Goal: Task Accomplishment & Management: Manage account settings

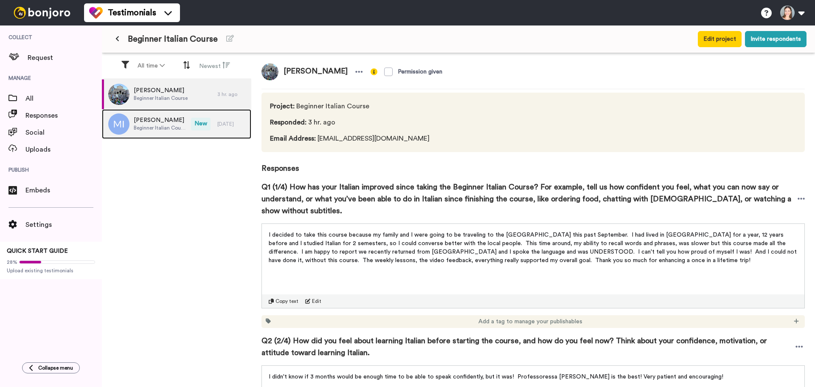
click at [209, 128] on span "New" at bounding box center [201, 124] width 20 height 13
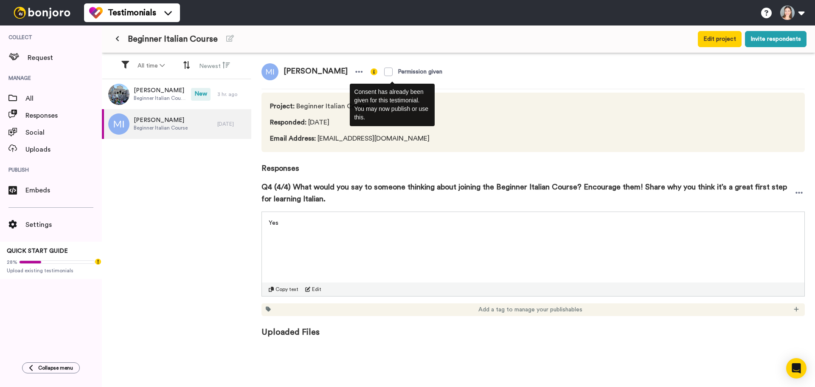
click at [366, 70] on span "Permission given" at bounding box center [409, 71] width 87 height 17
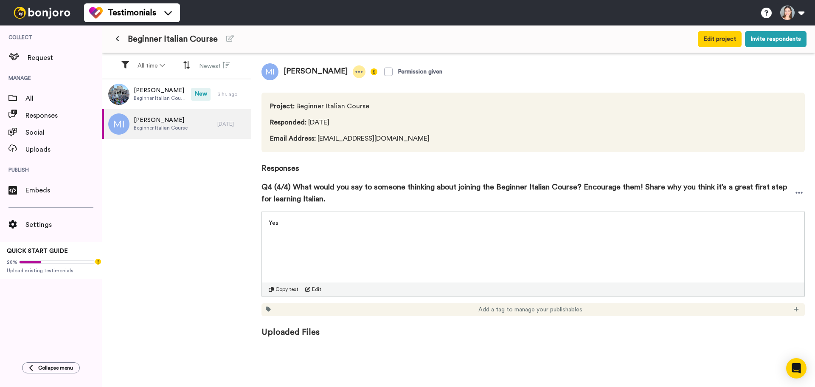
click at [356, 71] on icon at bounding box center [359, 72] width 7 height 2
click at [323, 98] on li "Delete response" at bounding box center [315, 98] width 73 height 12
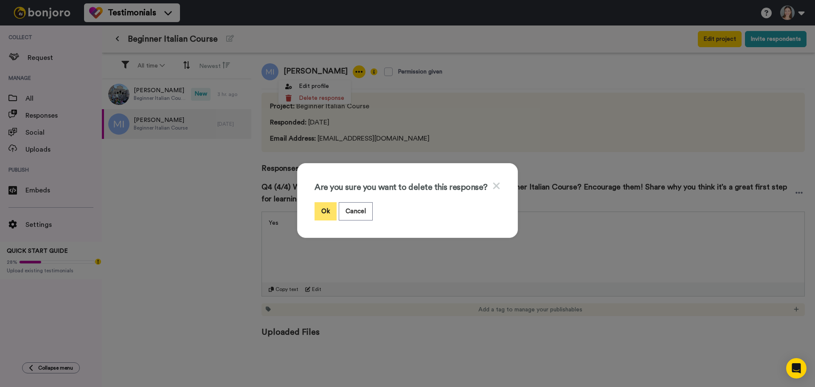
click at [330, 213] on button "Ok" at bounding box center [326, 211] width 22 height 18
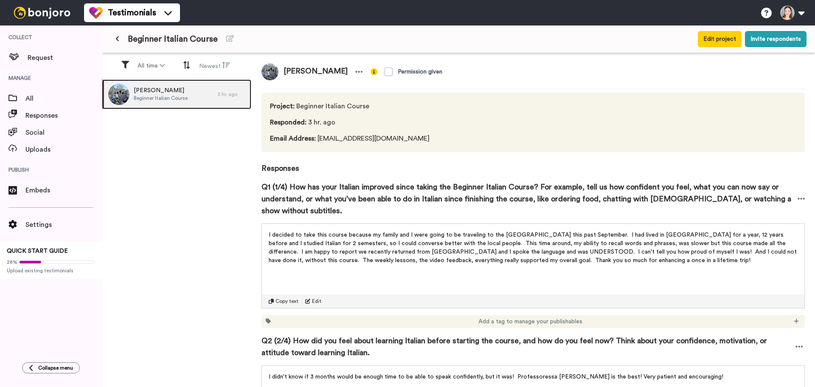
click at [146, 93] on span "Tracy Herrera" at bounding box center [161, 90] width 54 height 8
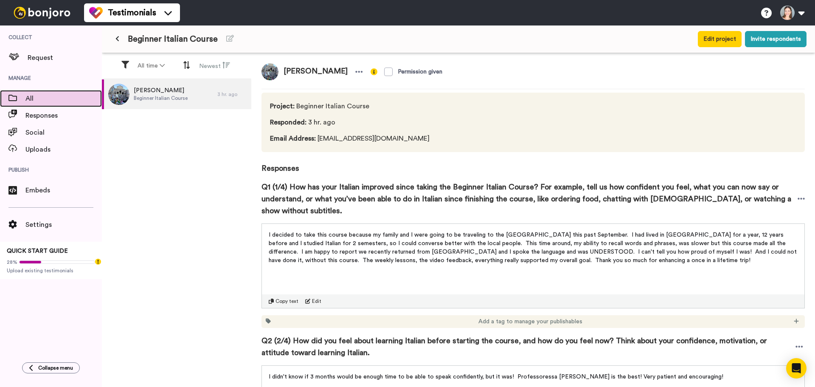
click at [56, 103] on span "All" at bounding box center [63, 98] width 76 height 10
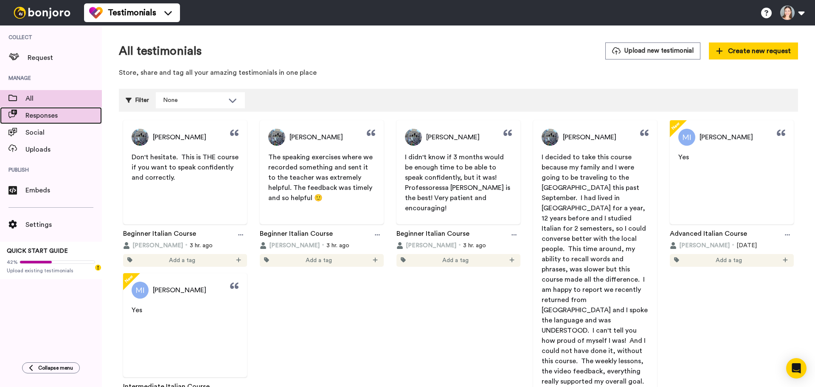
click at [46, 109] on div "Responses" at bounding box center [51, 115] width 102 height 17
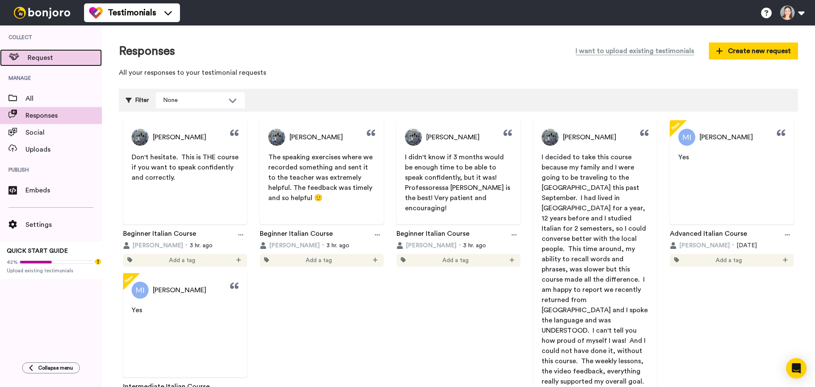
click at [53, 54] on span "Request" at bounding box center [65, 58] width 74 height 10
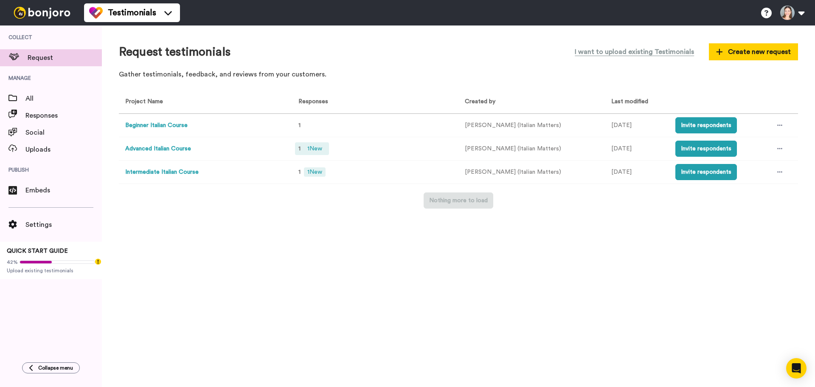
click at [314, 151] on span "1 New" at bounding box center [315, 148] width 22 height 9
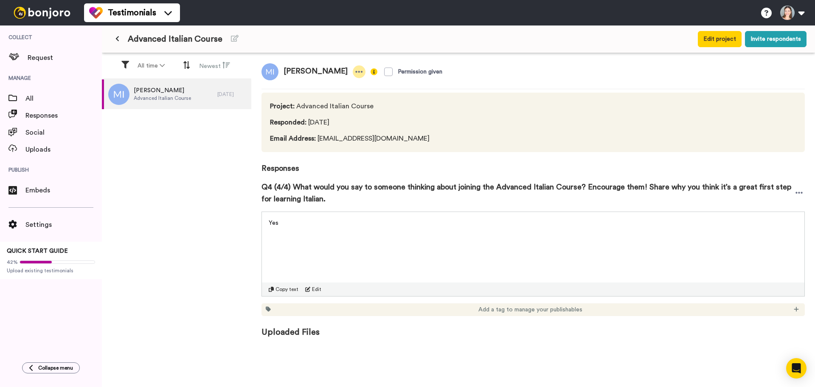
click at [353, 72] on div at bounding box center [359, 71] width 13 height 13
click at [322, 99] on li "Delete response" at bounding box center [315, 98] width 73 height 12
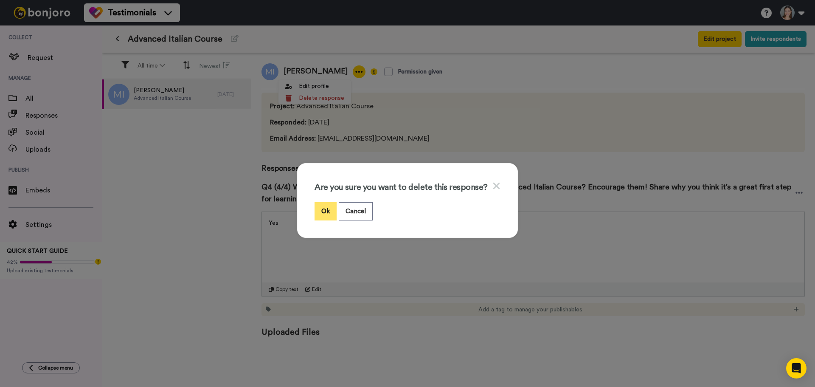
click at [319, 211] on button "Ok" at bounding box center [326, 211] width 22 height 18
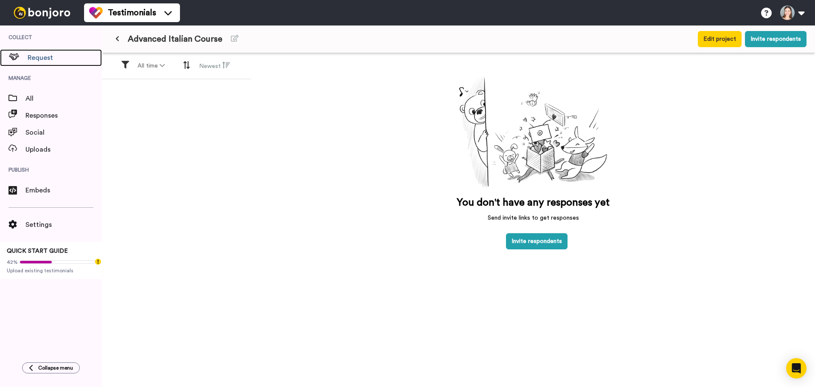
click at [55, 59] on span "Request" at bounding box center [65, 58] width 74 height 10
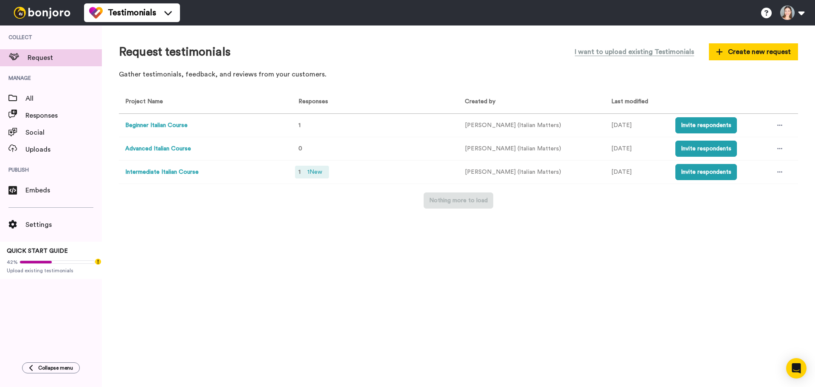
click at [320, 172] on span "1 New" at bounding box center [315, 171] width 22 height 9
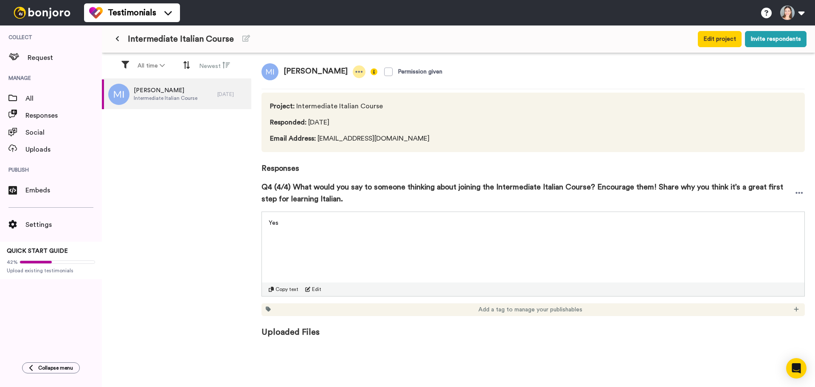
click at [355, 75] on icon at bounding box center [359, 72] width 8 height 8
click at [304, 100] on li "Delete response" at bounding box center [315, 98] width 73 height 12
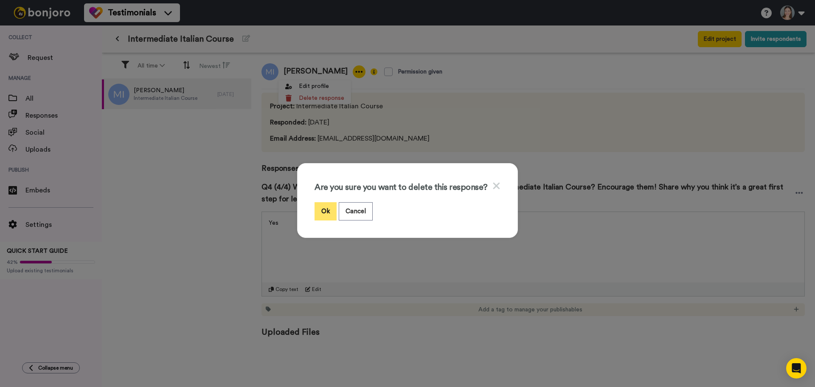
click at [331, 209] on button "Ok" at bounding box center [326, 211] width 22 height 18
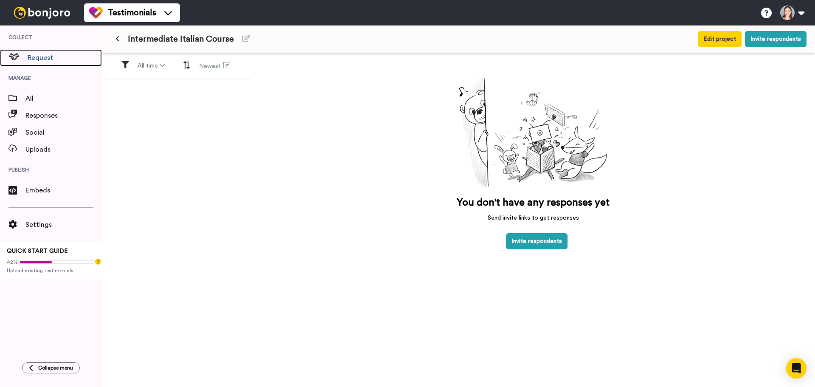
click at [34, 56] on span "Request" at bounding box center [65, 58] width 74 height 10
